Goal: Task Accomplishment & Management: Manage account settings

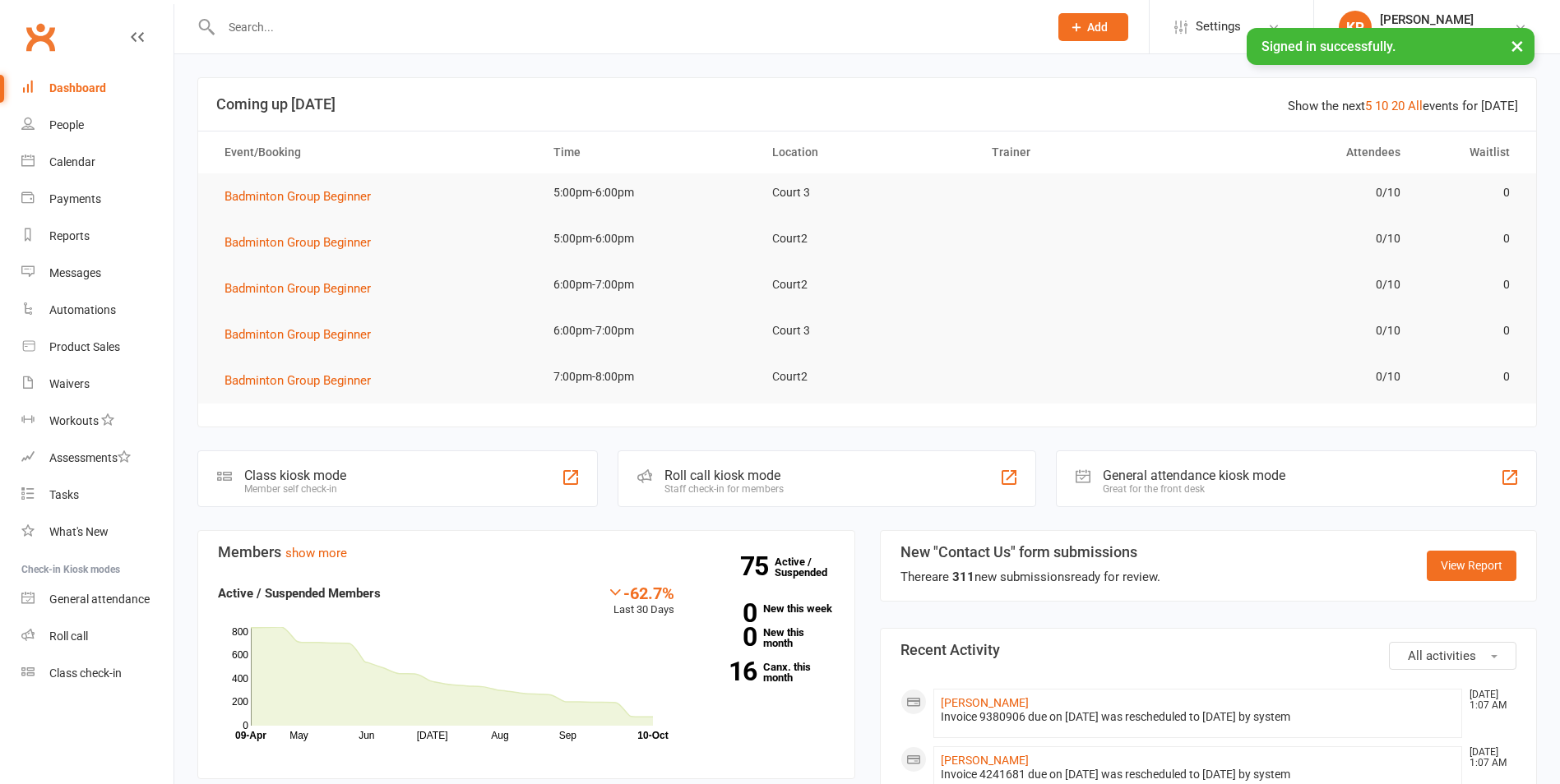
click at [520, 26] on input "text" at bounding box center [626, 27] width 821 height 23
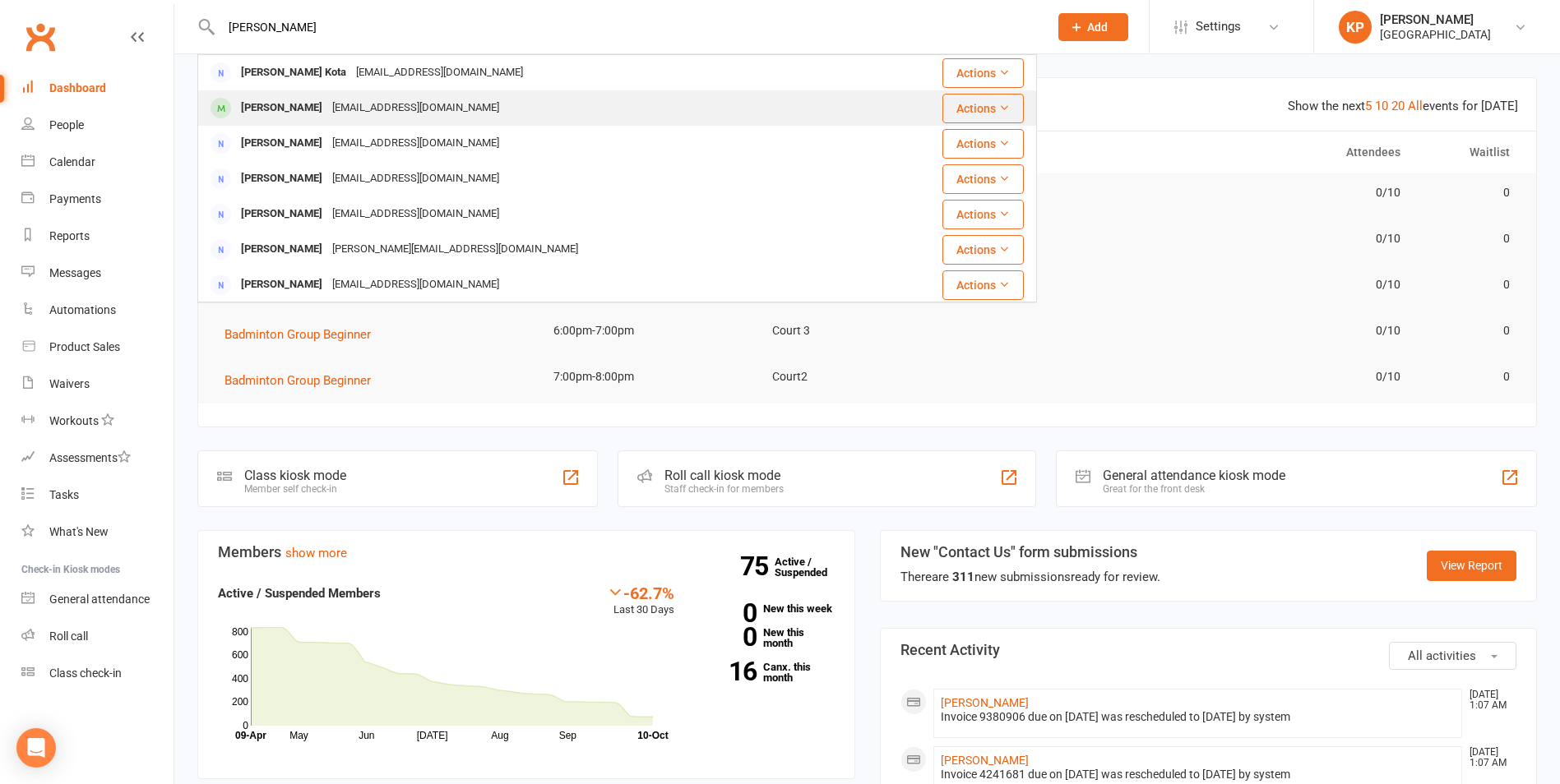
type input "[PERSON_NAME]"
click at [405, 97] on div "[EMAIL_ADDRESS][DOMAIN_NAME]" at bounding box center [416, 108] width 177 height 24
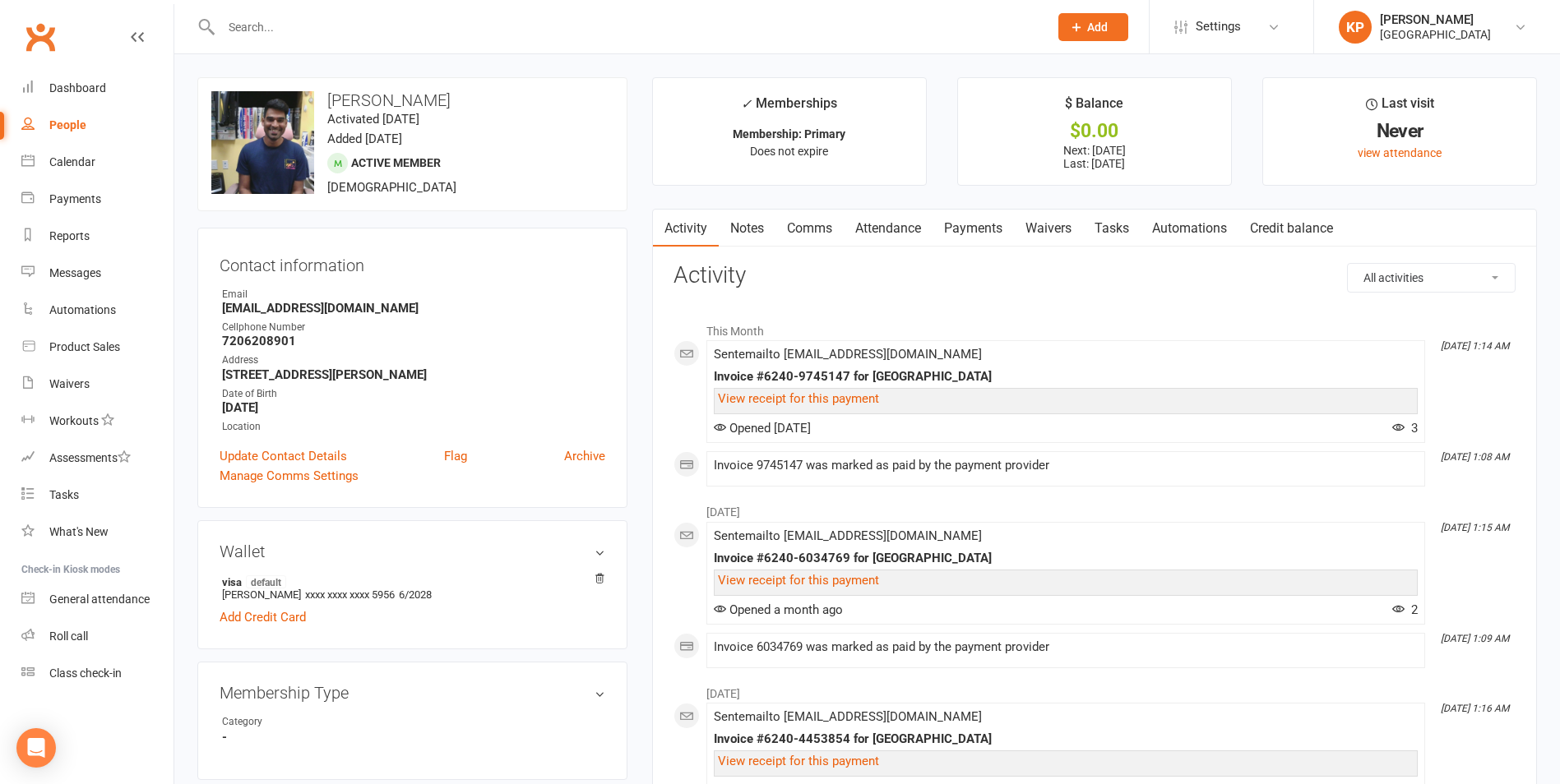
click at [945, 226] on link "Payments" at bounding box center [973, 228] width 81 height 38
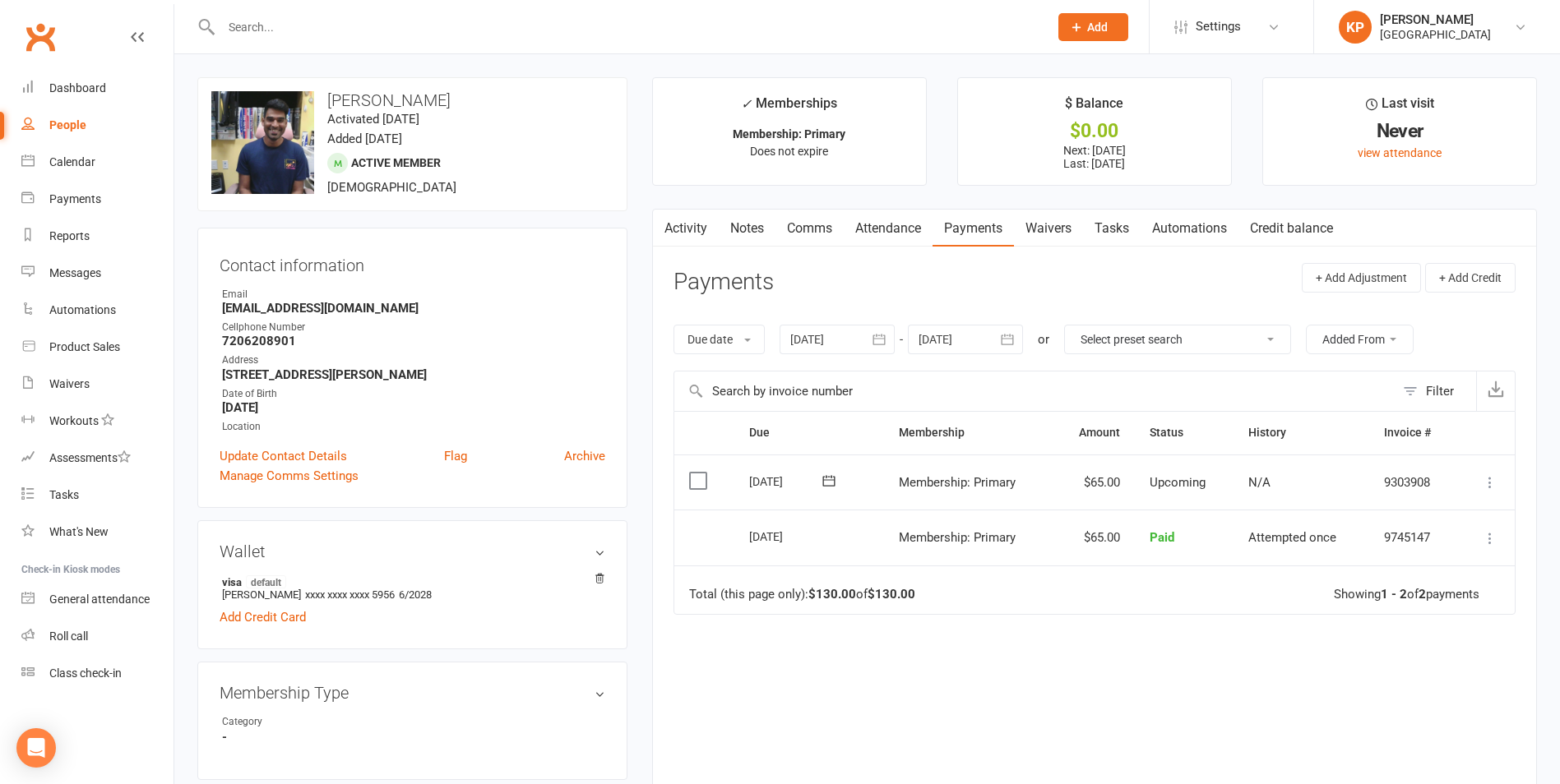
click at [886, 339] on icon "button" at bounding box center [880, 340] width 12 height 11
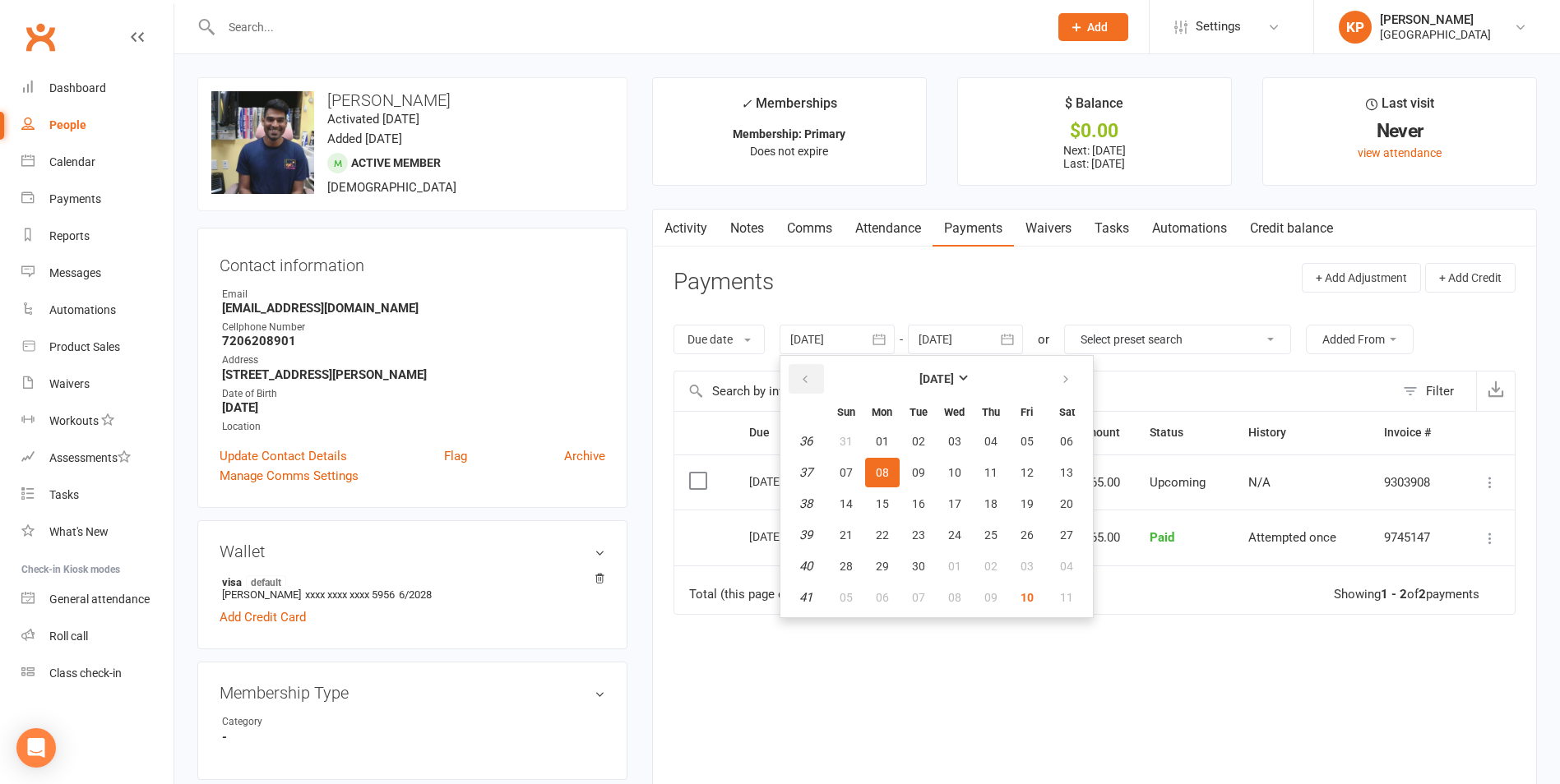
click at [794, 388] on button "button" at bounding box center [807, 380] width 35 height 30
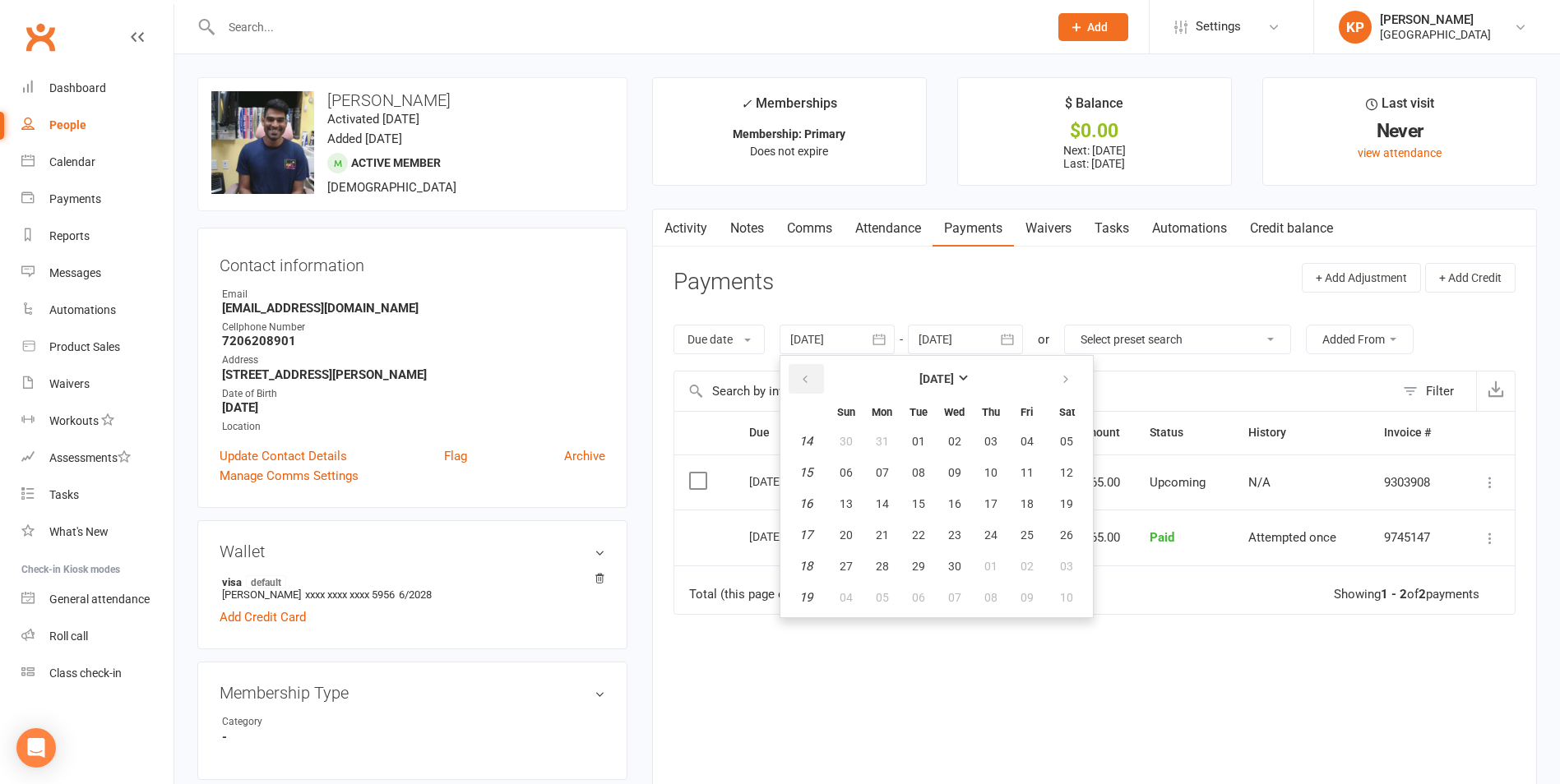
click at [794, 388] on button "button" at bounding box center [807, 380] width 35 height 30
click at [1058, 429] on button "01" at bounding box center [1066, 441] width 42 height 30
type input "[DATE]"
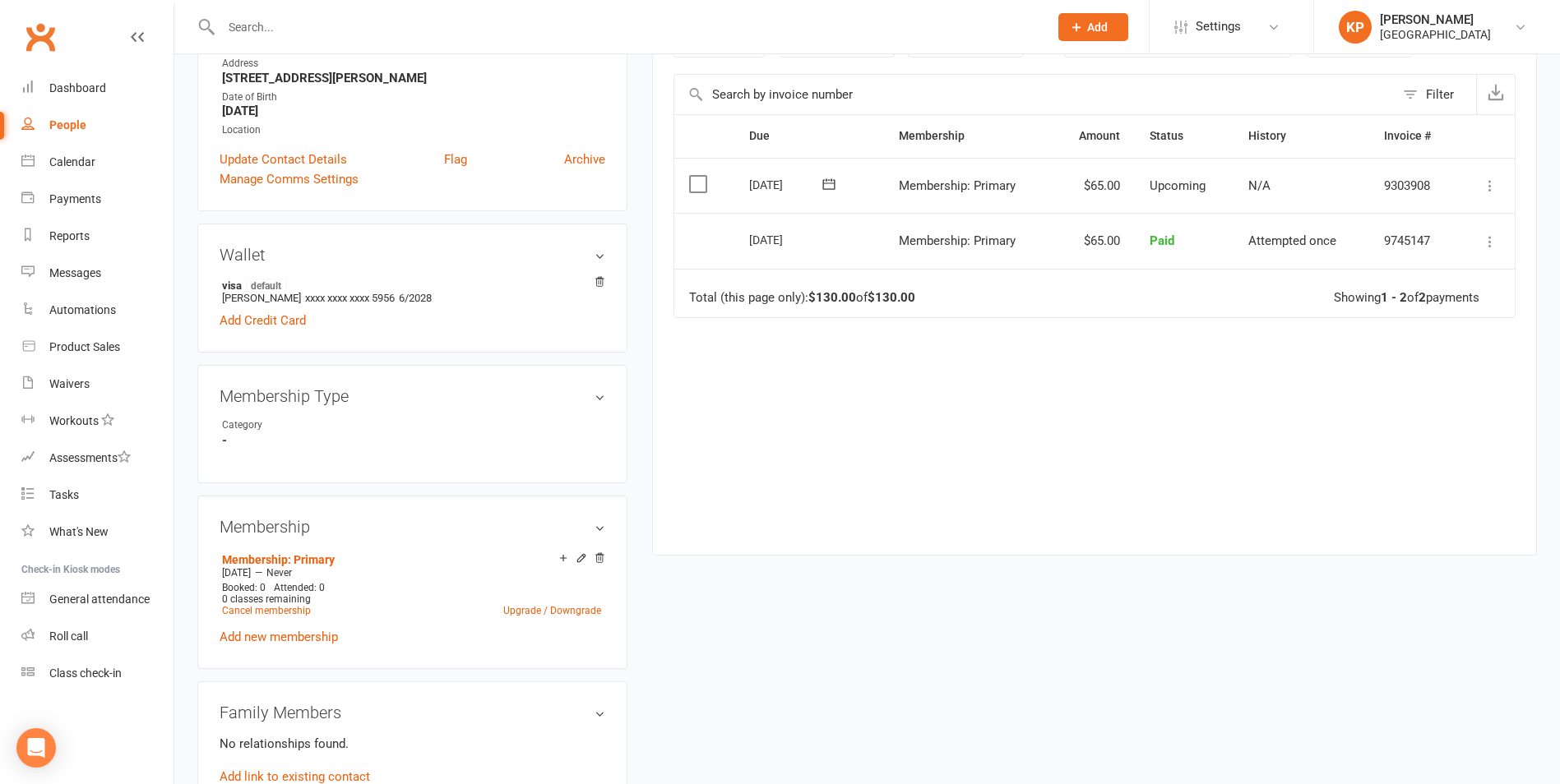
scroll to position [328, 0]
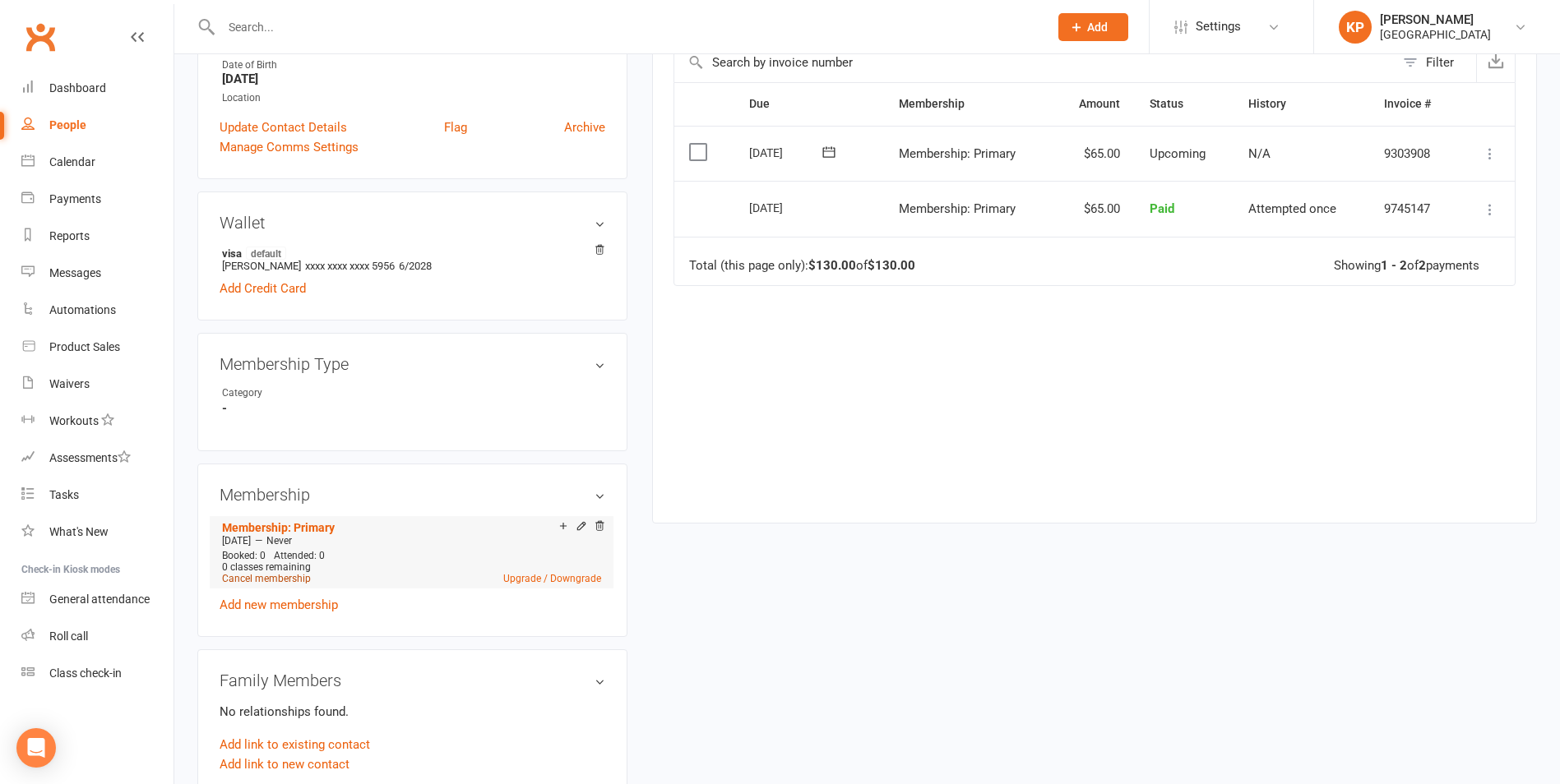
click at [268, 581] on link "Cancel membership" at bounding box center [266, 578] width 89 height 11
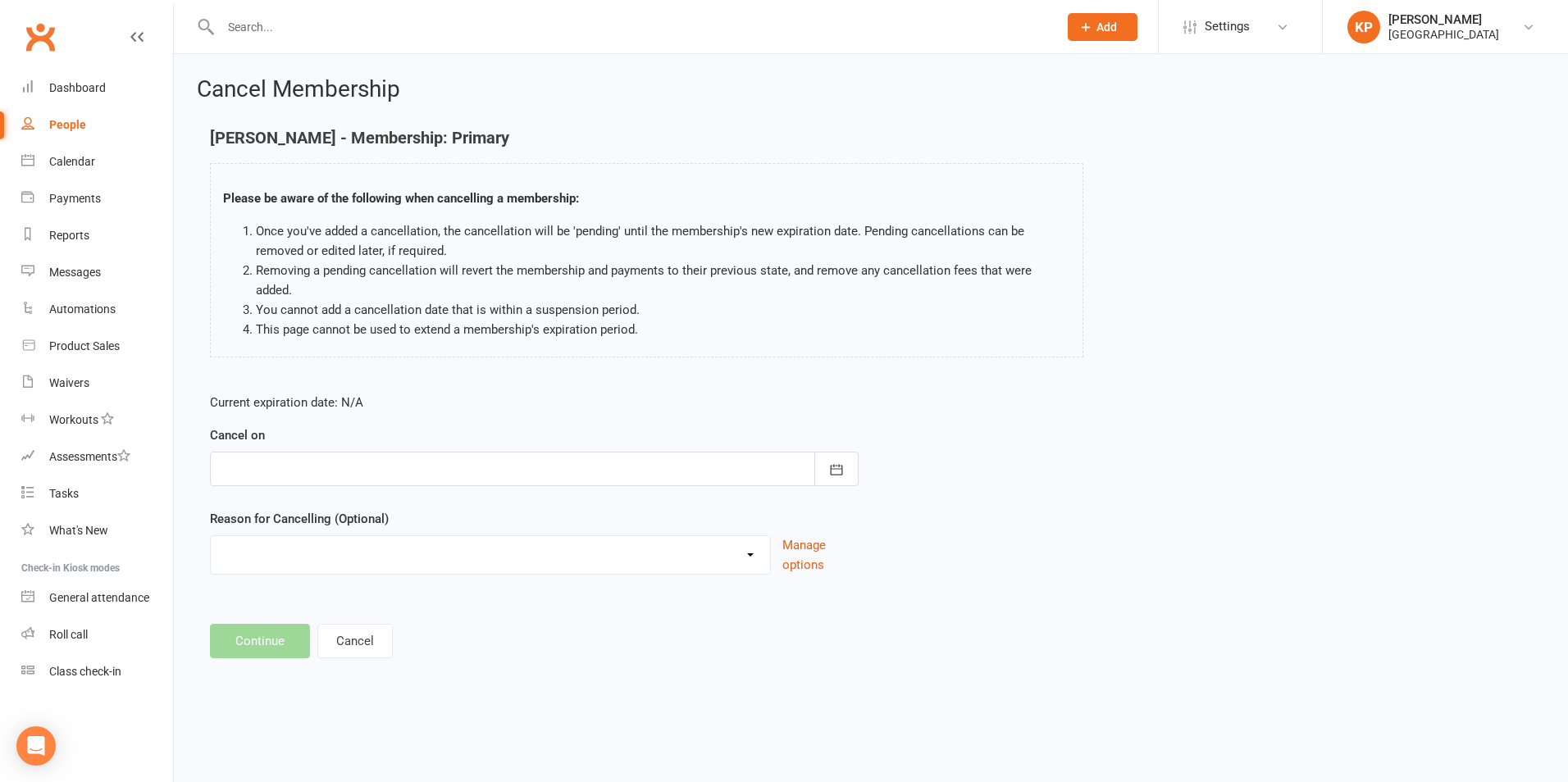
click at [699, 452] on div at bounding box center [534, 468] width 649 height 34
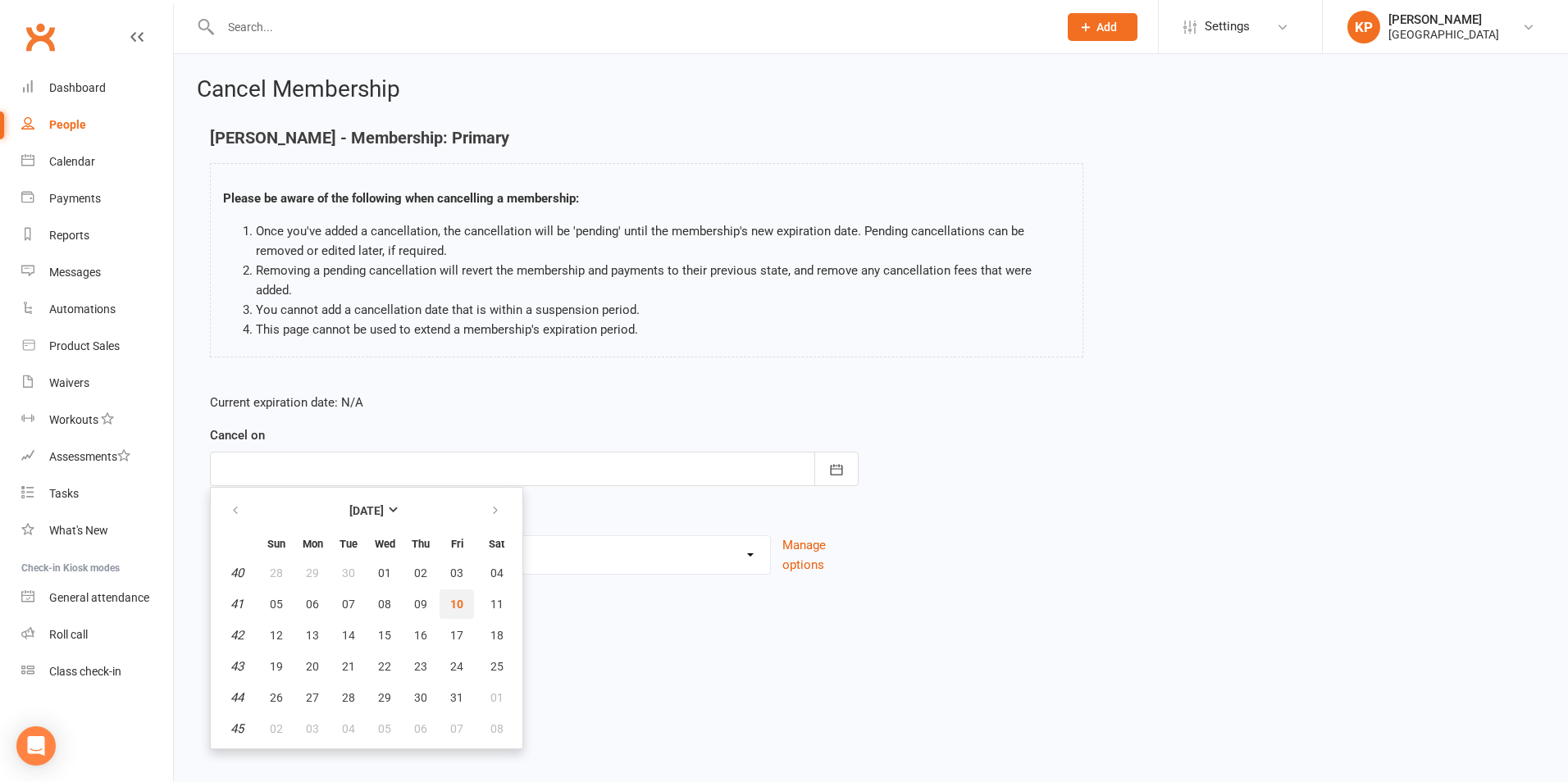
click at [445, 589] on button "10" at bounding box center [456, 604] width 34 height 30
type input "[DATE]"
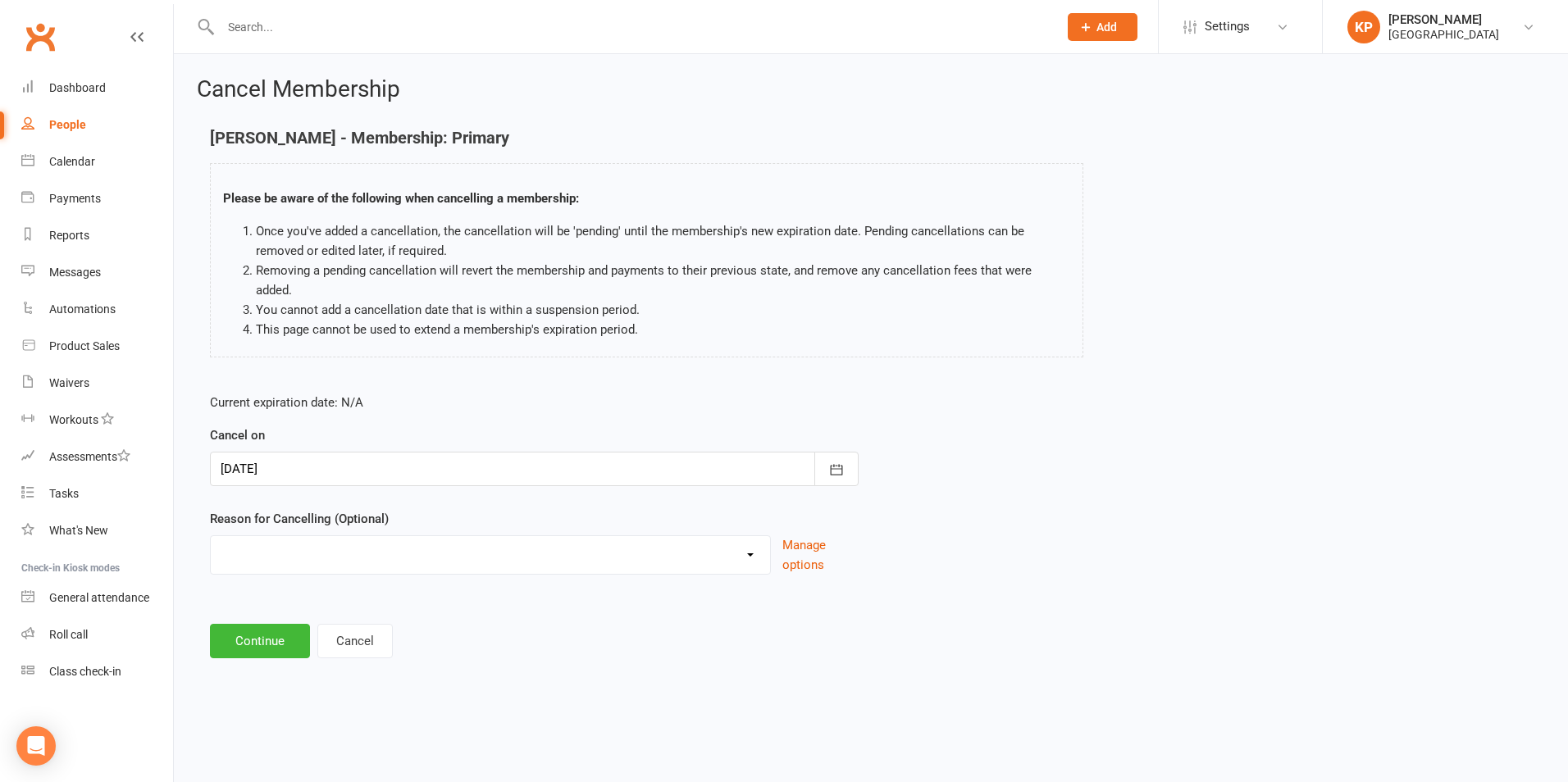
click at [396, 536] on select "Annual Membership - No longer available after [DATE] Coach Requested to cancel …" at bounding box center [490, 552] width 559 height 33
select select "2"
click at [211, 536] on select "Annual Membership - No longer available after [DATE] Coach Requested to cancel …" at bounding box center [490, 552] width 559 height 33
click at [256, 624] on button "Continue" at bounding box center [260, 641] width 100 height 34
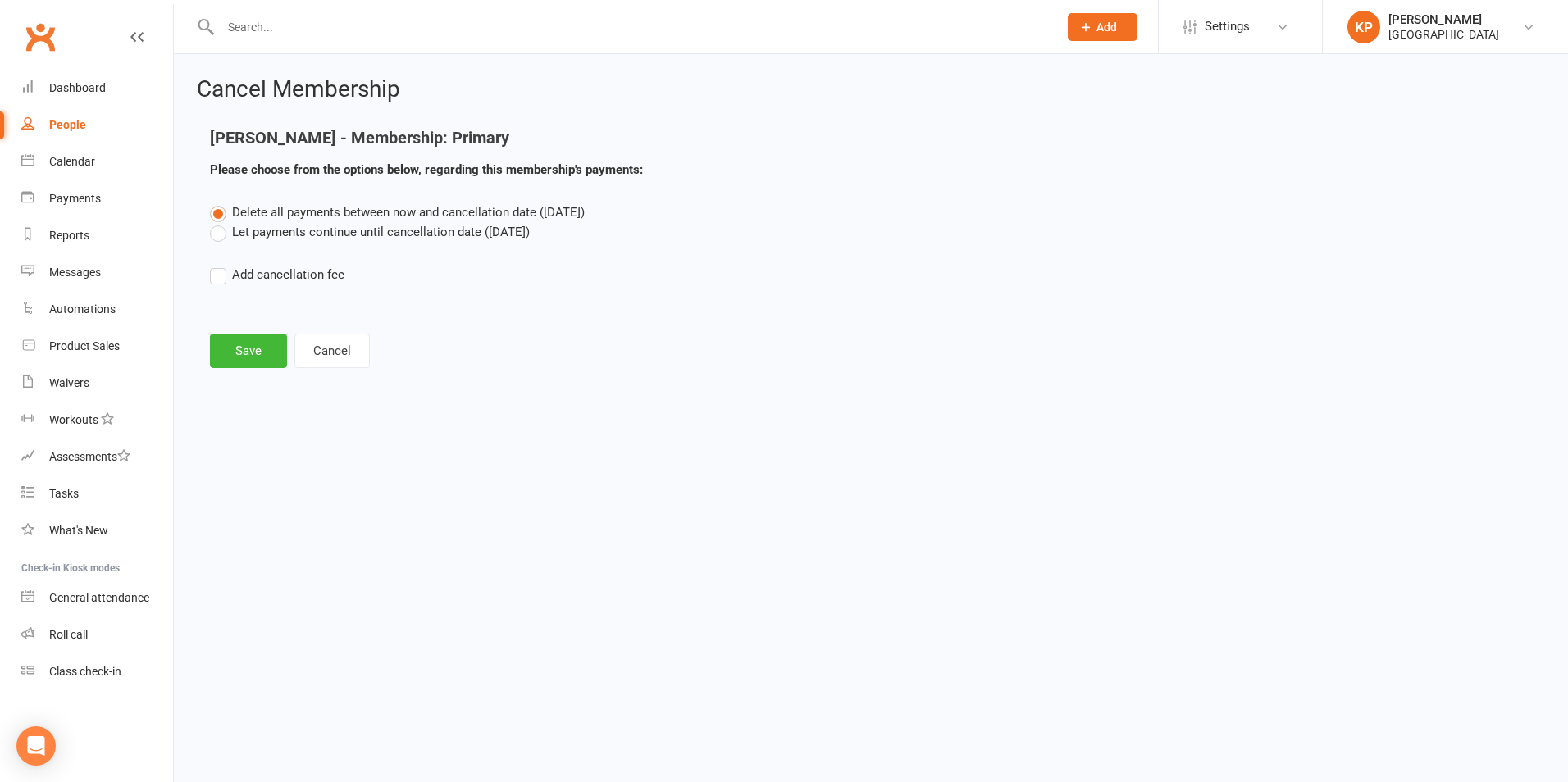
click at [215, 232] on label "Let payments continue until cancellation date (Oct 10, 2025)" at bounding box center [369, 232] width 320 height 19
click at [215, 222] on input "Let payments continue until cancellation date (Oct 10, 2025)" at bounding box center [215, 222] width 11 height 0
click at [267, 358] on button "Save" at bounding box center [248, 350] width 78 height 34
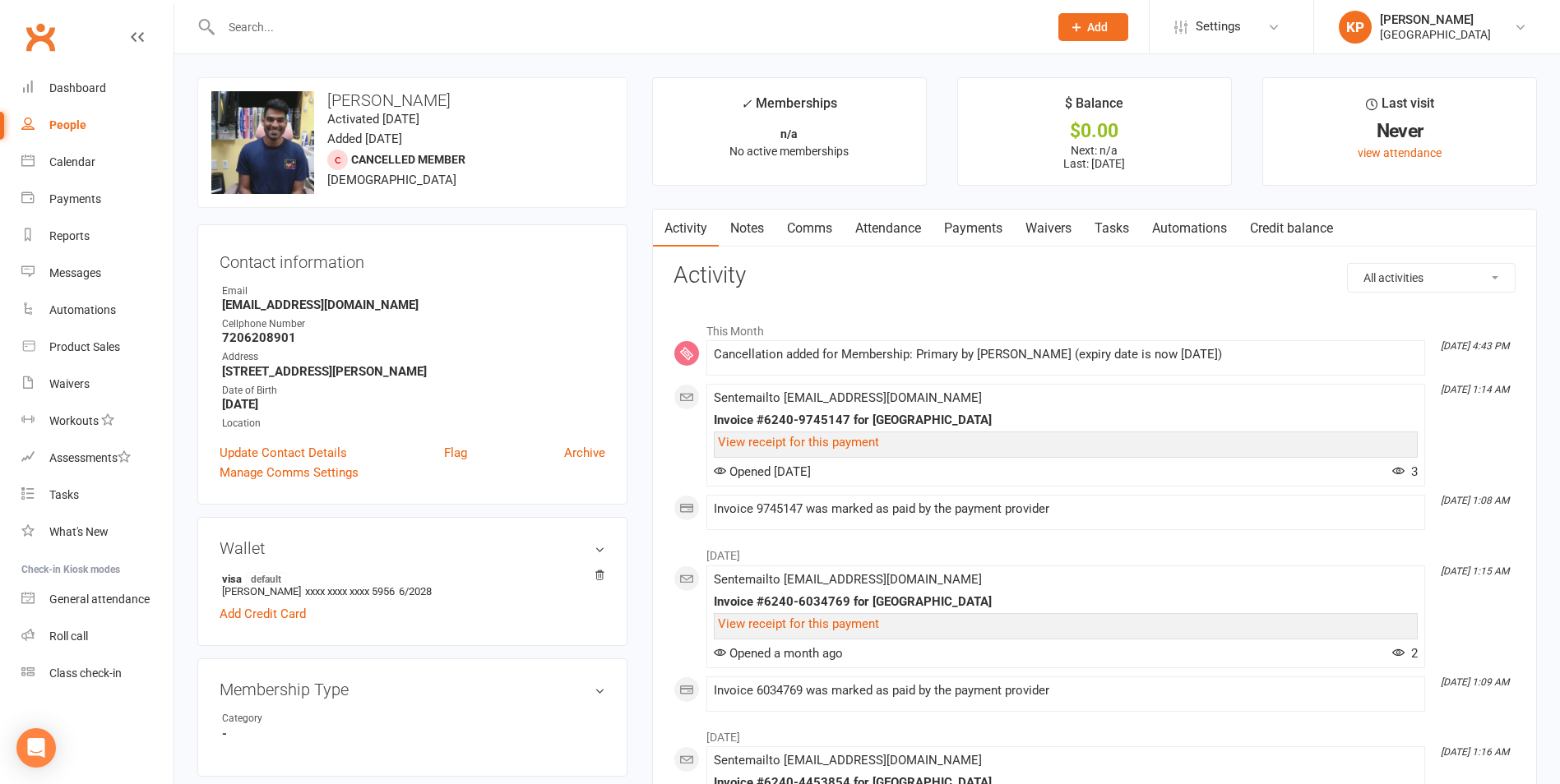
drag, startPoint x: 481, startPoint y: 88, endPoint x: 329, endPoint y: 69, distance: 153.2
copy h3 "[PERSON_NAME]"
